Goal: Task Accomplishment & Management: Use online tool/utility

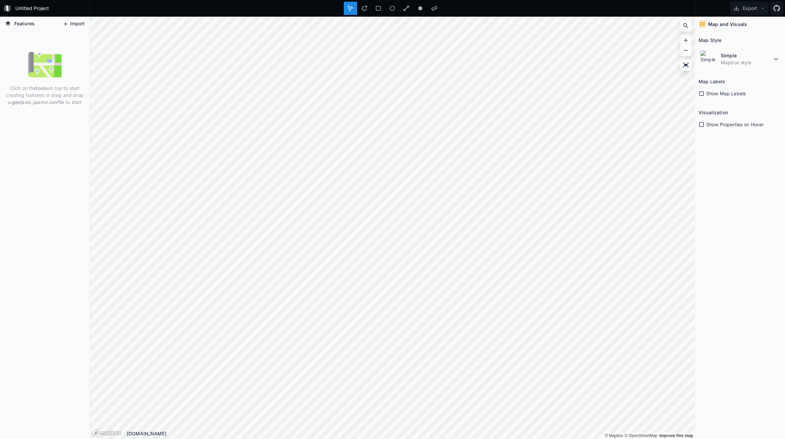
click at [72, 25] on button "Import" at bounding box center [73, 24] width 29 height 11
click at [398, 438] on html "Untitled Project Export Features Import Click on the tools on top to start crea…" at bounding box center [392, 219] width 785 height 439
click at [42, 62] on img at bounding box center [44, 64] width 33 height 33
click at [67, 24] on icon at bounding box center [66, 24] width 6 height 6
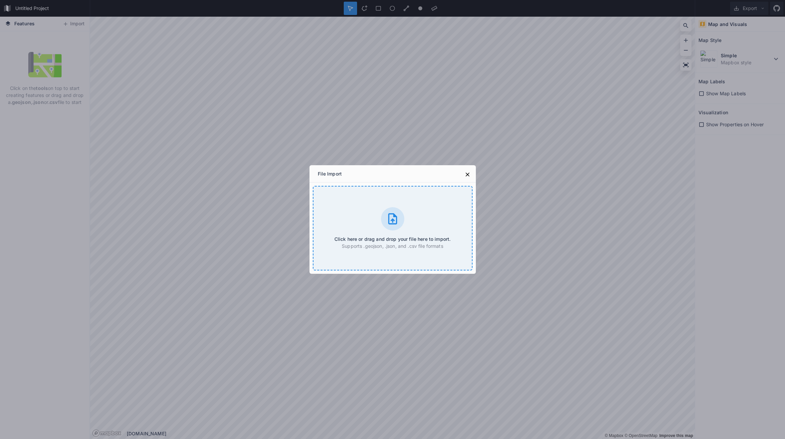
click at [401, 223] on div at bounding box center [392, 218] width 23 height 23
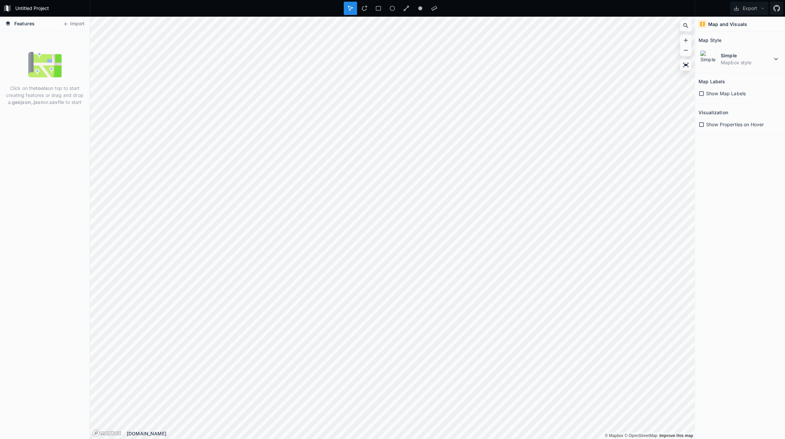
click at [22, 21] on span "Features" at bounding box center [24, 23] width 20 height 7
click at [728, 57] on dt "Simple" at bounding box center [746, 55] width 51 height 7
click at [736, 134] on dd "Mapbox style" at bounding box center [750, 136] width 59 height 7
click at [722, 25] on h4 "Map and Visuals" at bounding box center [727, 24] width 39 height 7
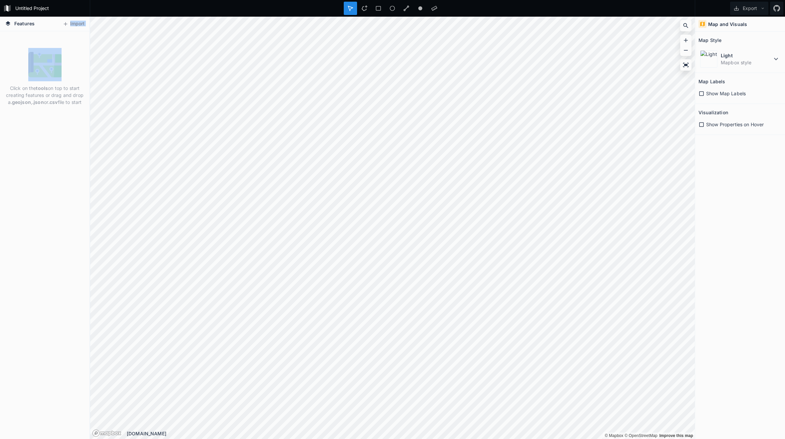
drag, startPoint x: 29, startPoint y: 32, endPoint x: 22, endPoint y: 23, distance: 11.3
click at [24, 26] on div "Features Import Click on the tools on top to start creating features or drag an…" at bounding box center [45, 228] width 90 height 422
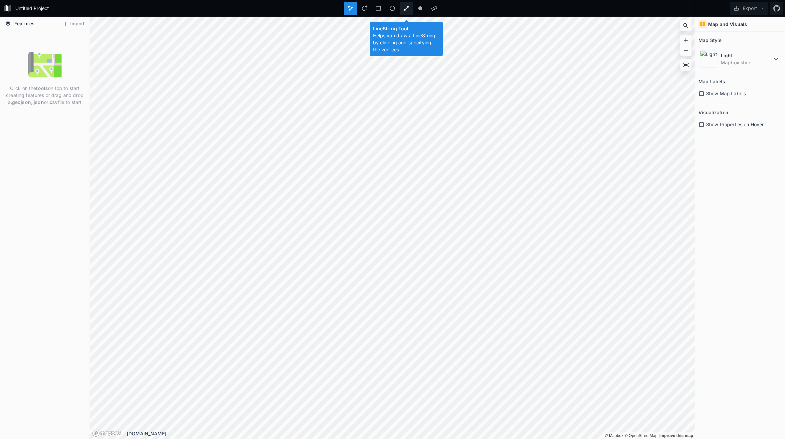
click at [403, 11] on div at bounding box center [406, 8] width 13 height 13
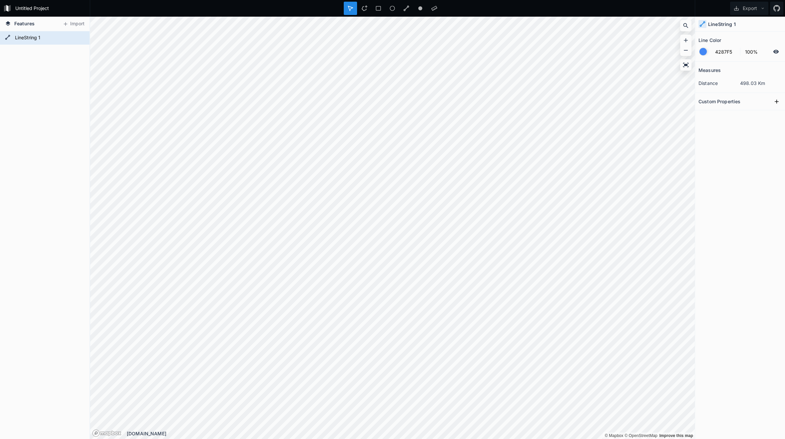
click at [728, 99] on h2 "Custom Properties" at bounding box center [720, 101] width 42 height 10
click at [719, 26] on h4 "LineString 1" at bounding box center [722, 24] width 28 height 7
click at [75, 26] on button "Import" at bounding box center [73, 24] width 29 height 11
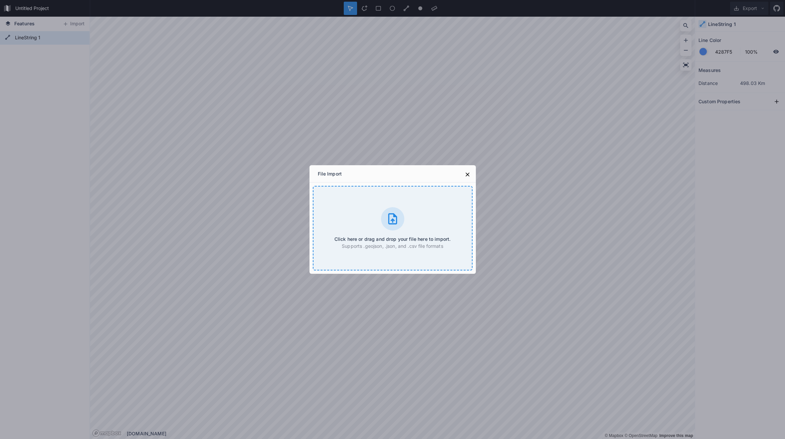
click at [397, 218] on icon at bounding box center [392, 218] width 13 height 13
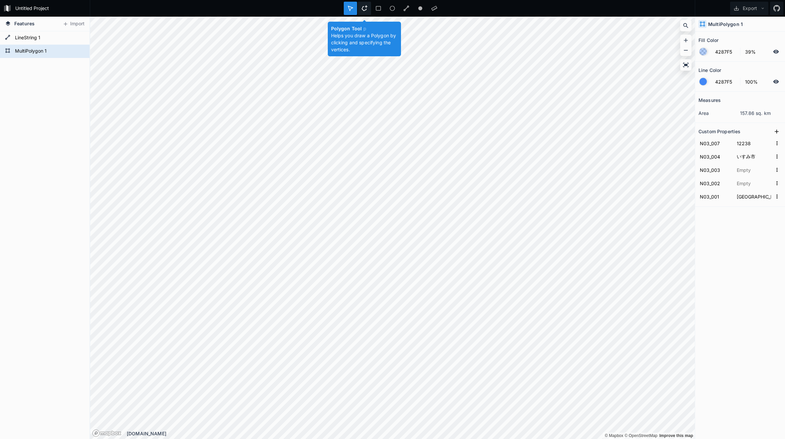
click at [361, 10] on icon at bounding box center [364, 8] width 6 height 6
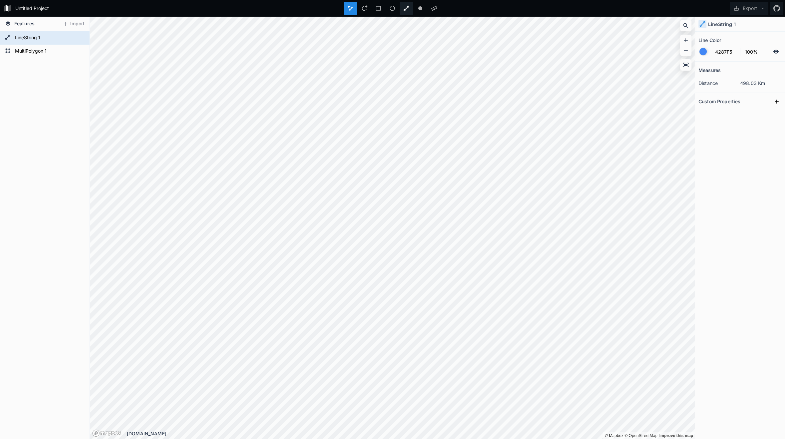
click at [403, 11] on div at bounding box center [406, 8] width 13 height 13
click at [21, 36] on form "LineString 1" at bounding box center [44, 38] width 62 height 10
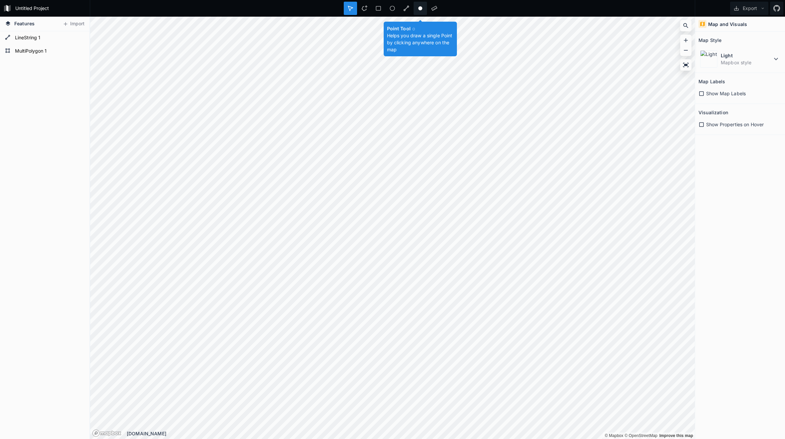
click at [415, 8] on div at bounding box center [420, 8] width 13 height 13
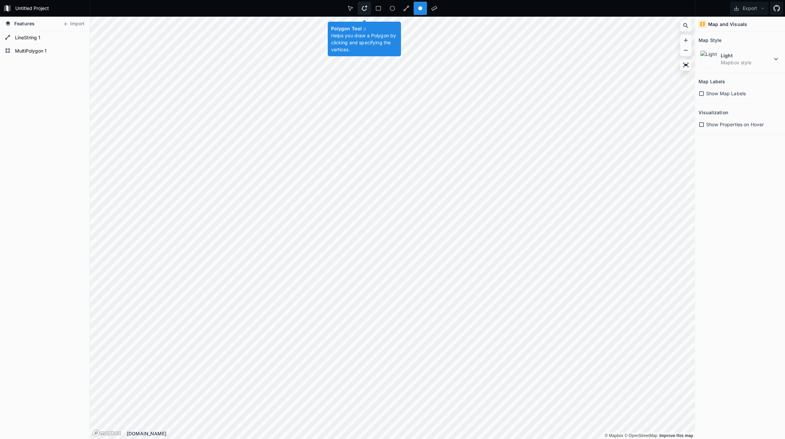
click at [368, 7] on div at bounding box center [364, 8] width 13 height 13
